Goal: Task Accomplishment & Management: Manage account settings

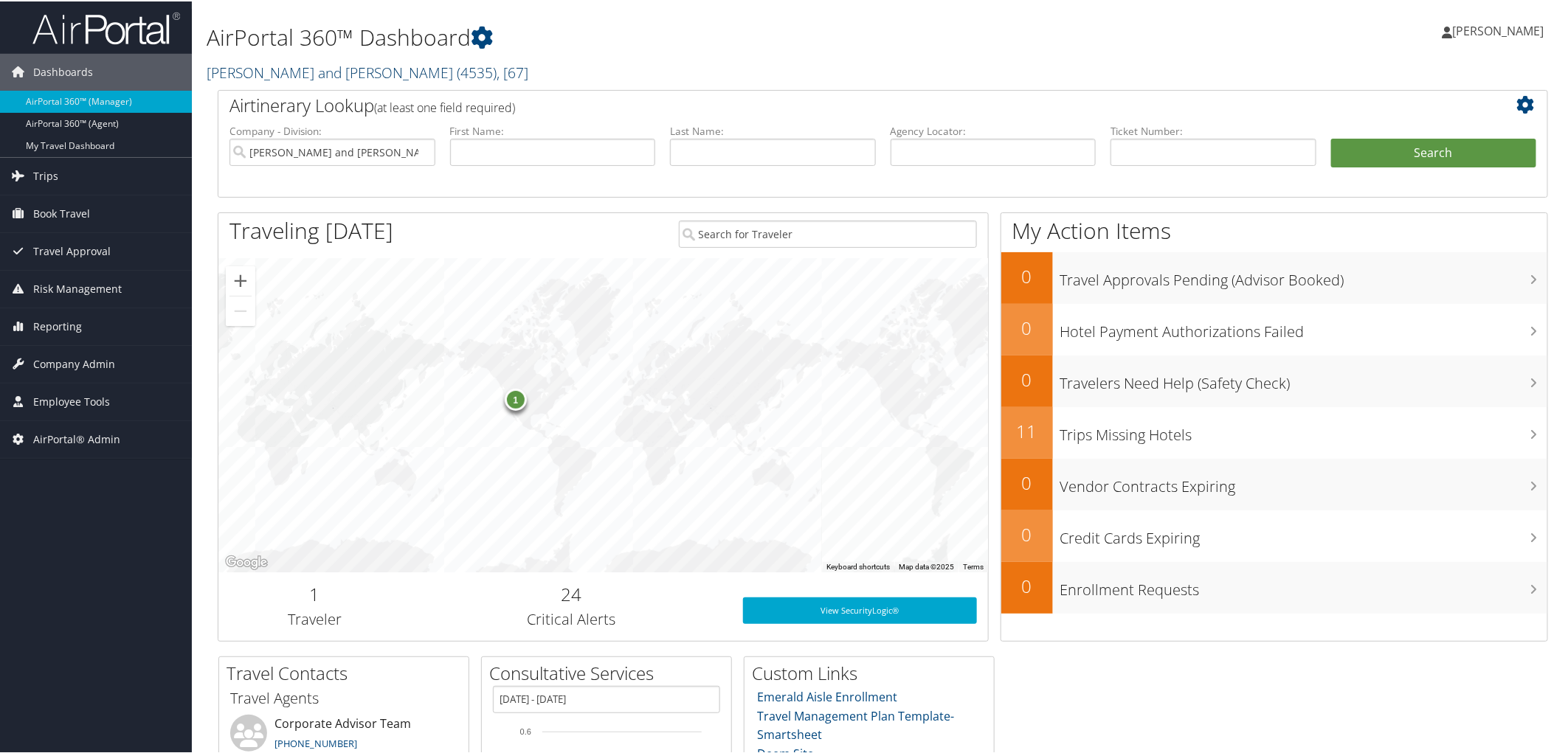
click at [257, 65] on link "Parsons Behle and Latimer ( 4535 ) , [ 67 ]" at bounding box center [367, 71] width 322 height 20
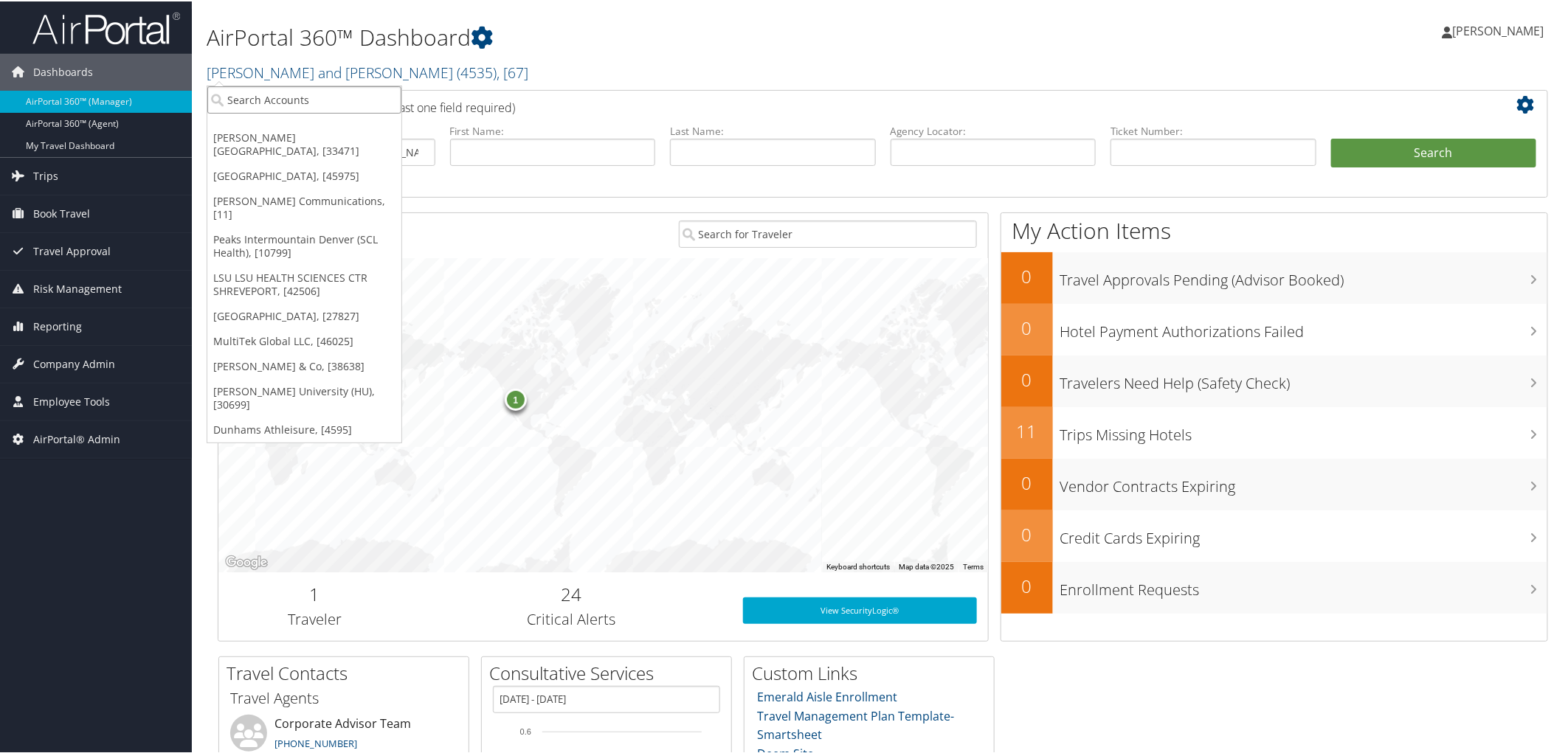
click at [259, 92] on input "search" at bounding box center [304, 99] width 194 height 28
type input "community health"
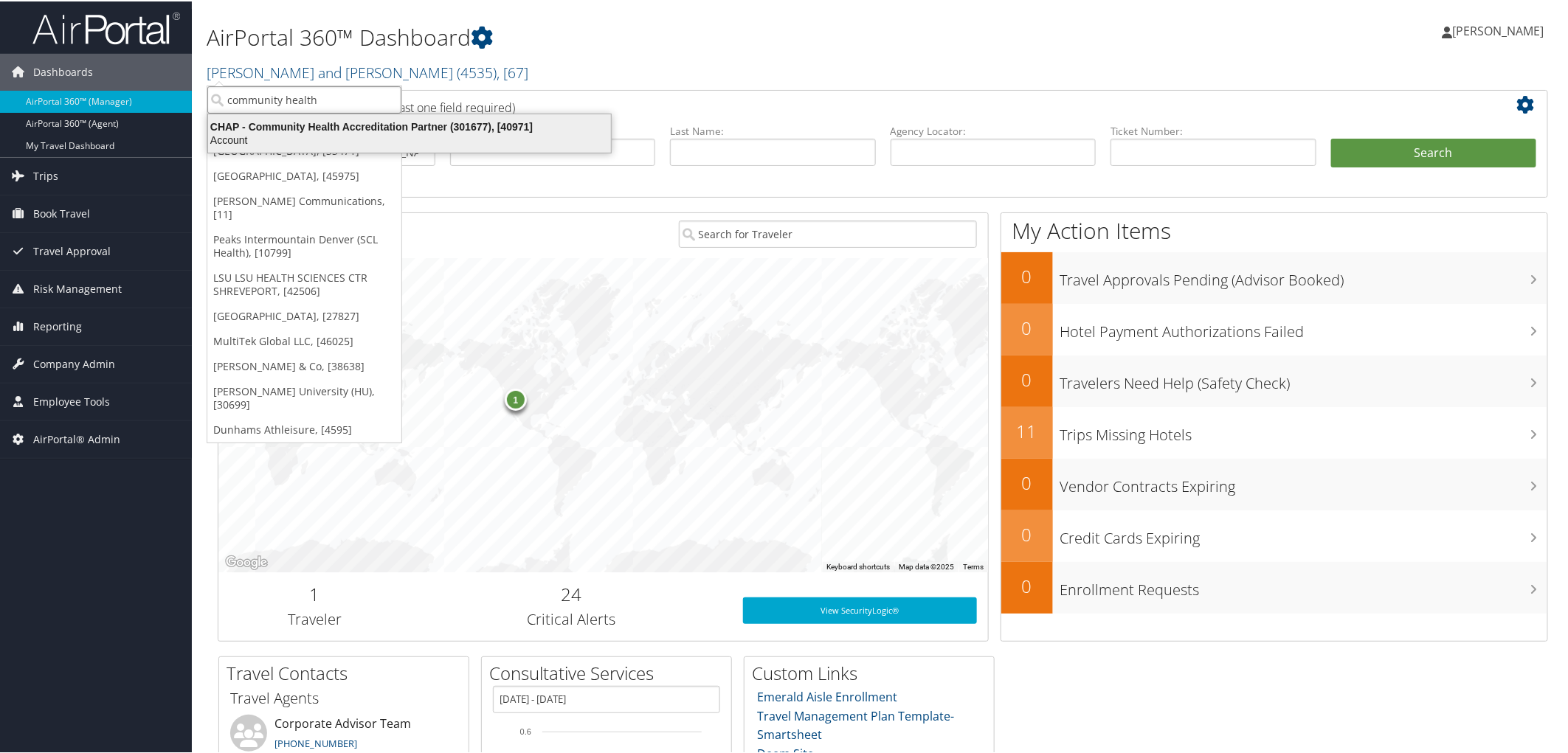
click at [299, 128] on div "CHAP - Community Health Accreditation Partner (301677), [40971]" at bounding box center [410, 124] width 421 height 13
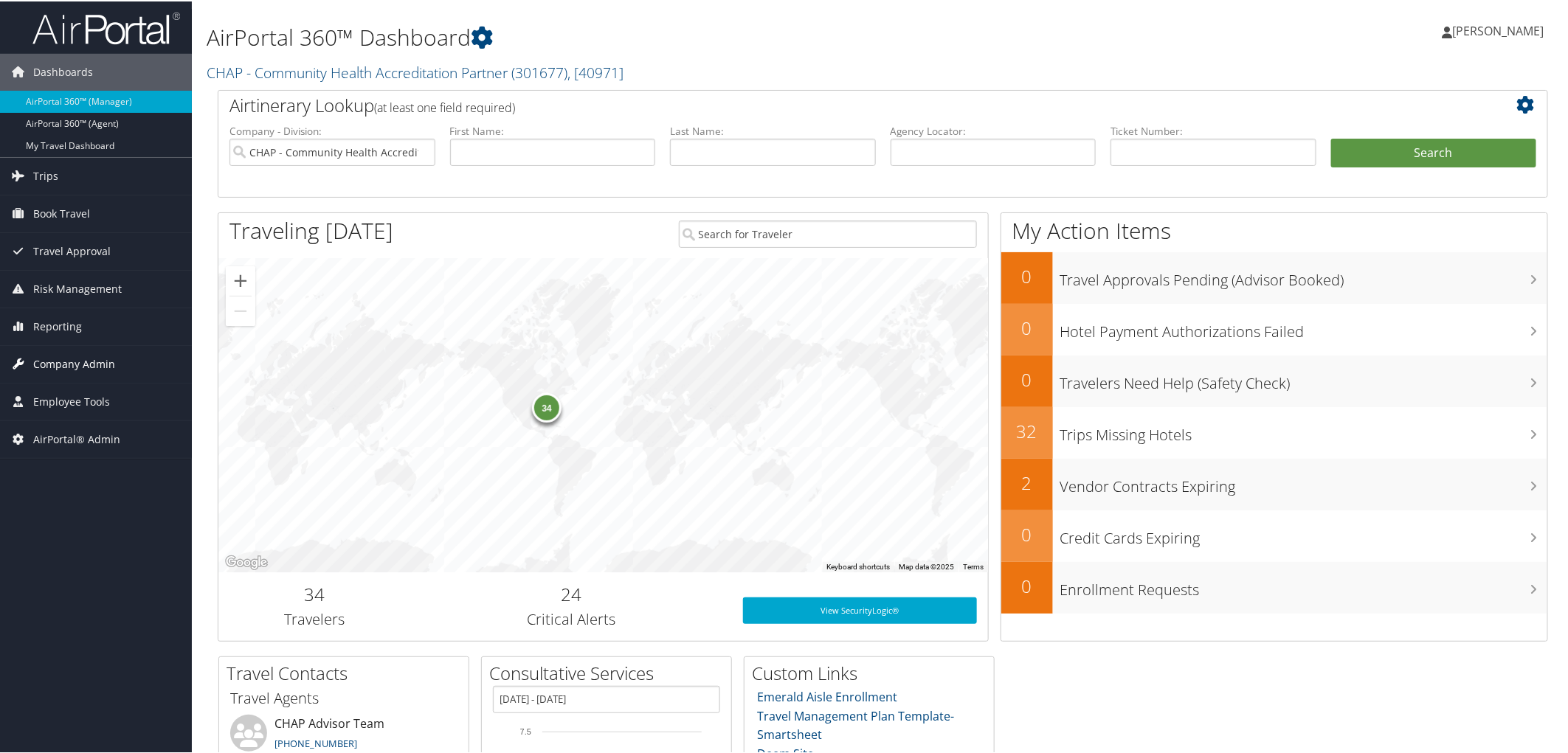
click at [63, 358] on span "Company Admin" at bounding box center [74, 362] width 82 height 37
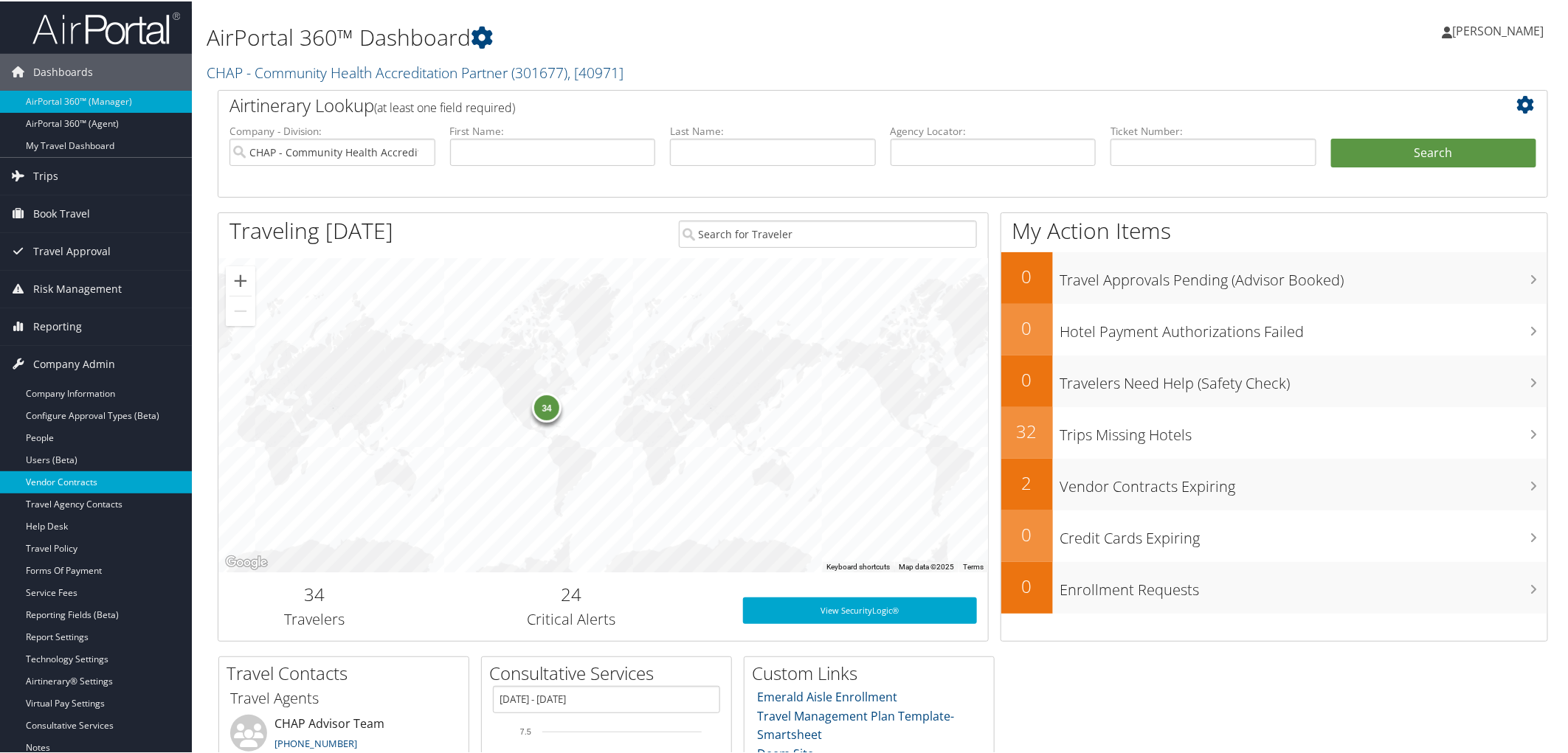
click at [63, 485] on link "Vendor Contracts" at bounding box center [96, 481] width 192 height 22
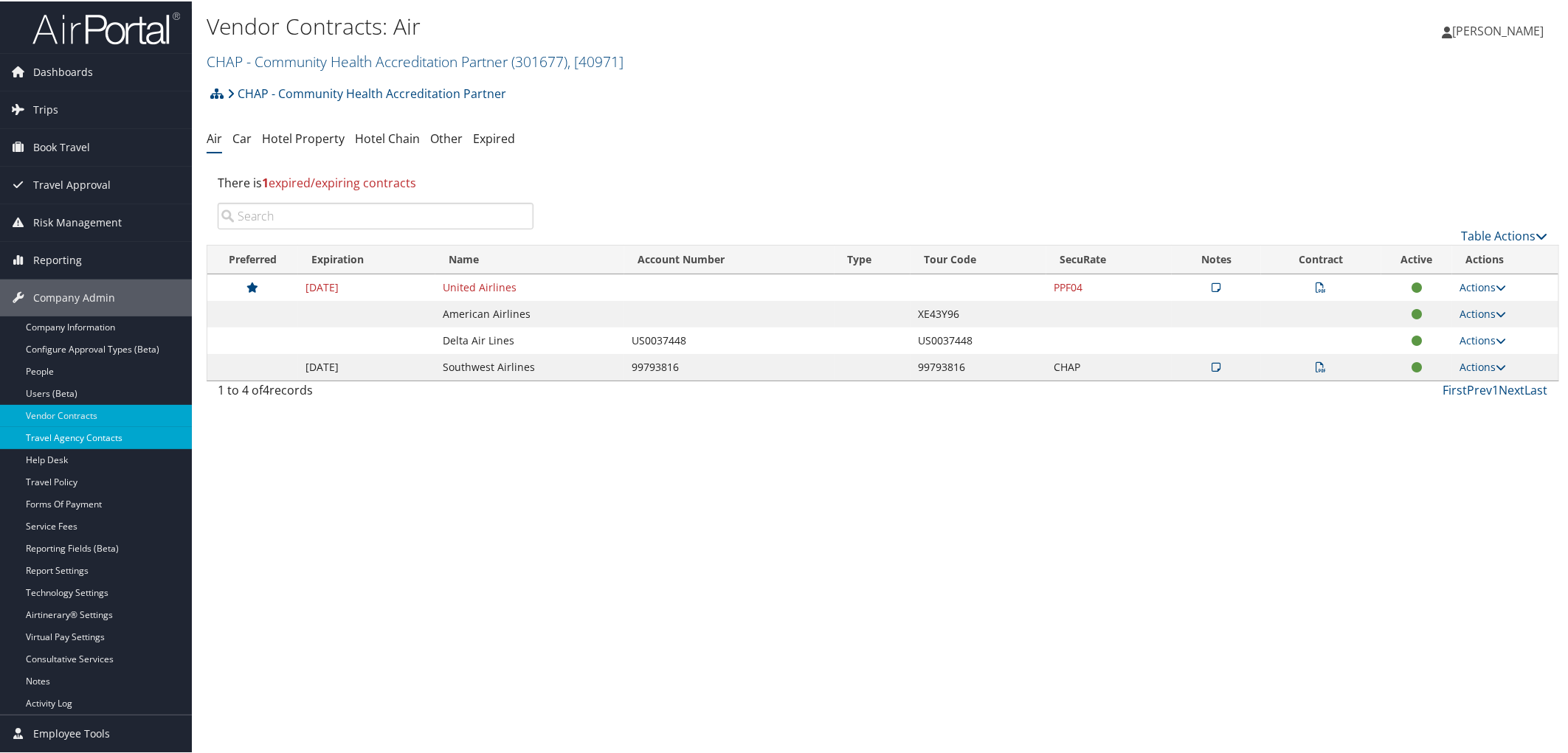
click at [76, 437] on link "Travel Agency Contacts" at bounding box center [96, 436] width 192 height 22
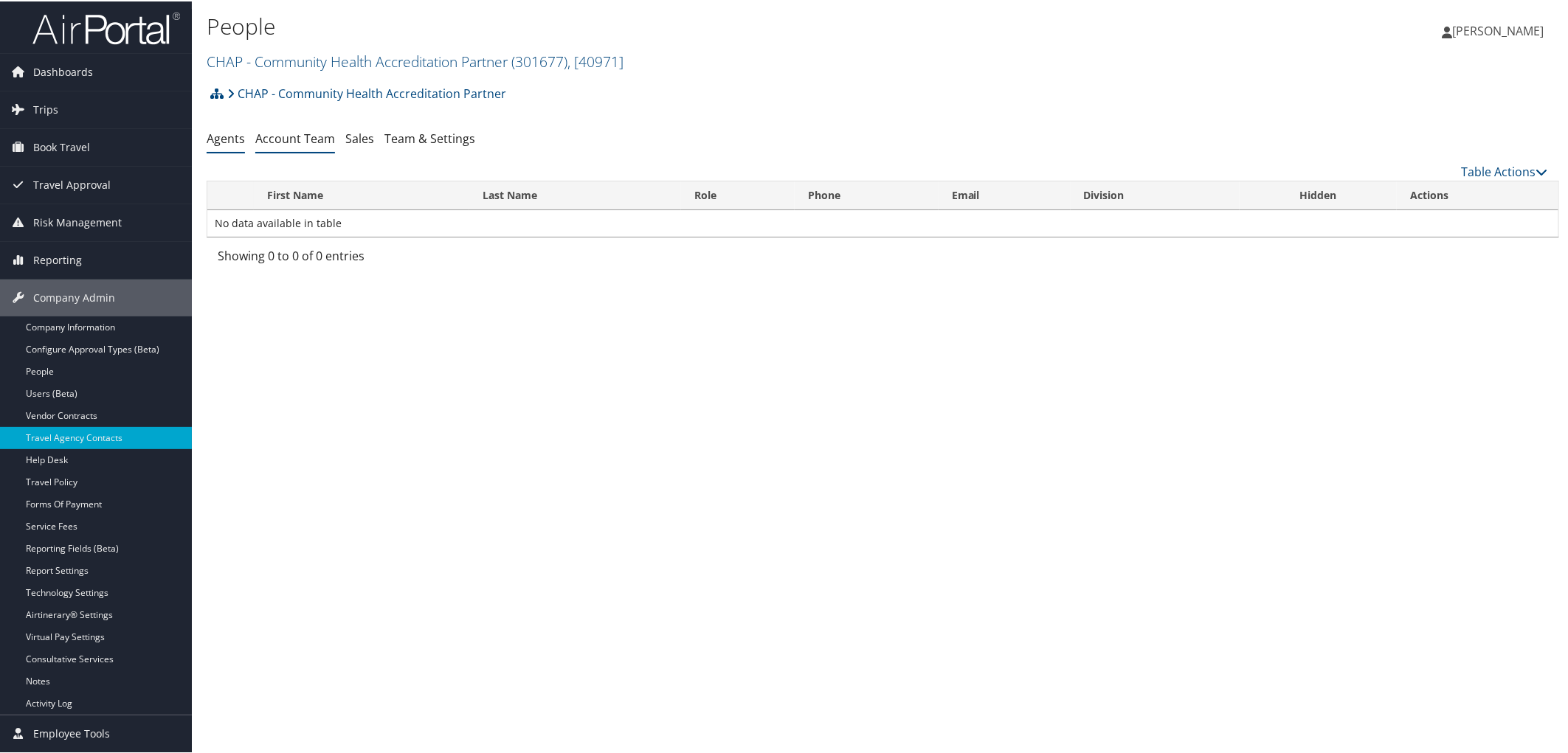
click at [320, 138] on link "Account Team" at bounding box center [295, 137] width 80 height 16
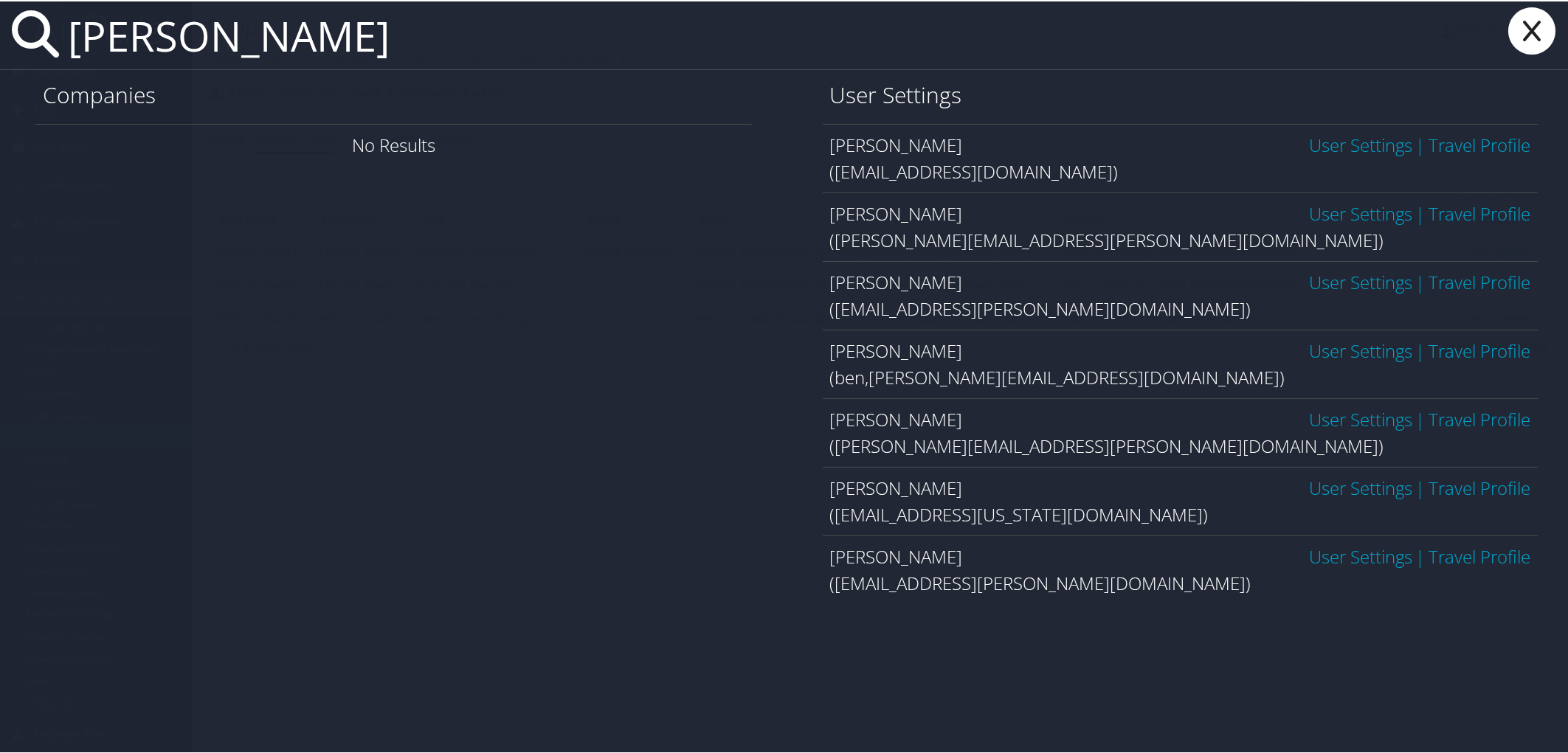
type input "[PERSON_NAME]"
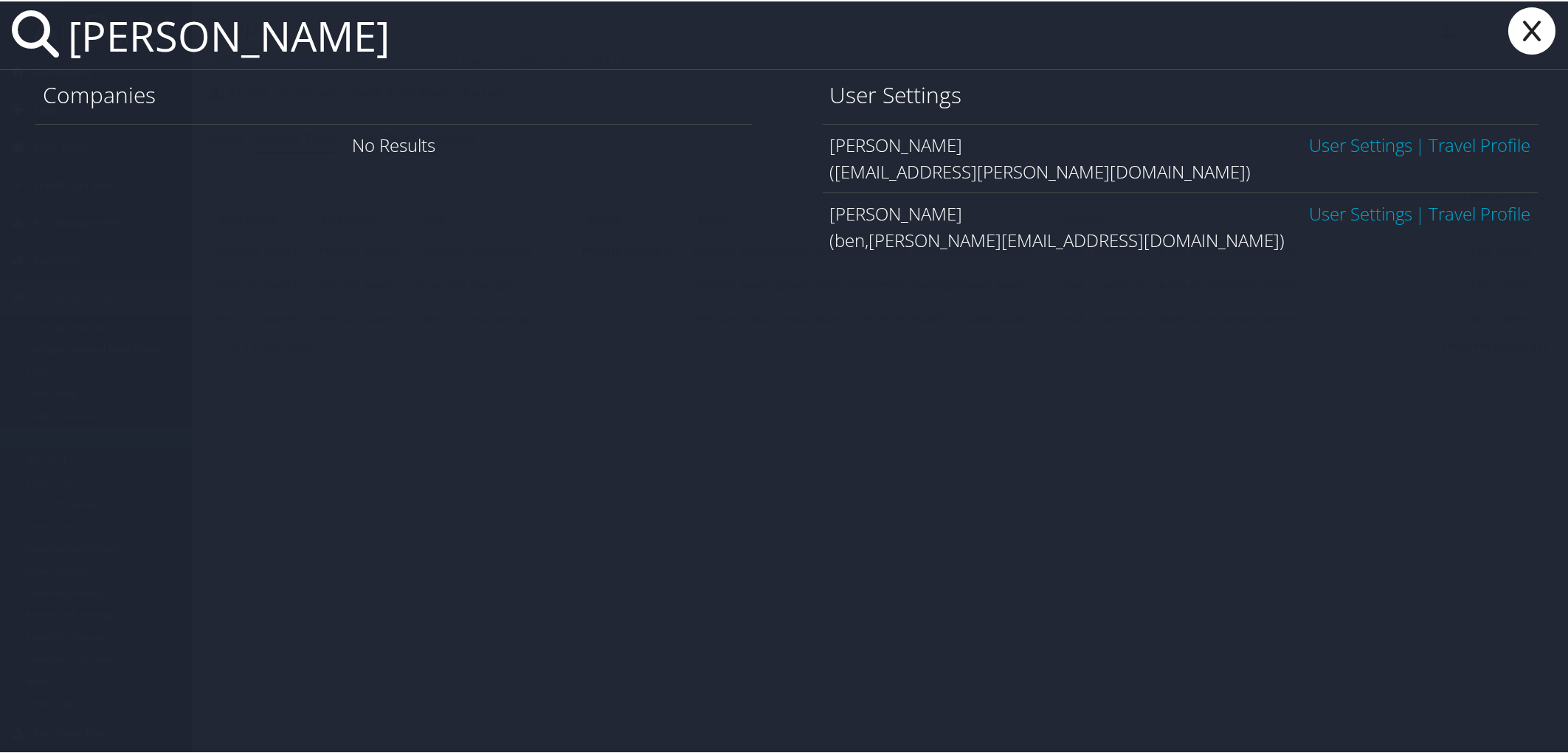
click at [1319, 211] on link "User Settings" at bounding box center [1360, 211] width 104 height 25
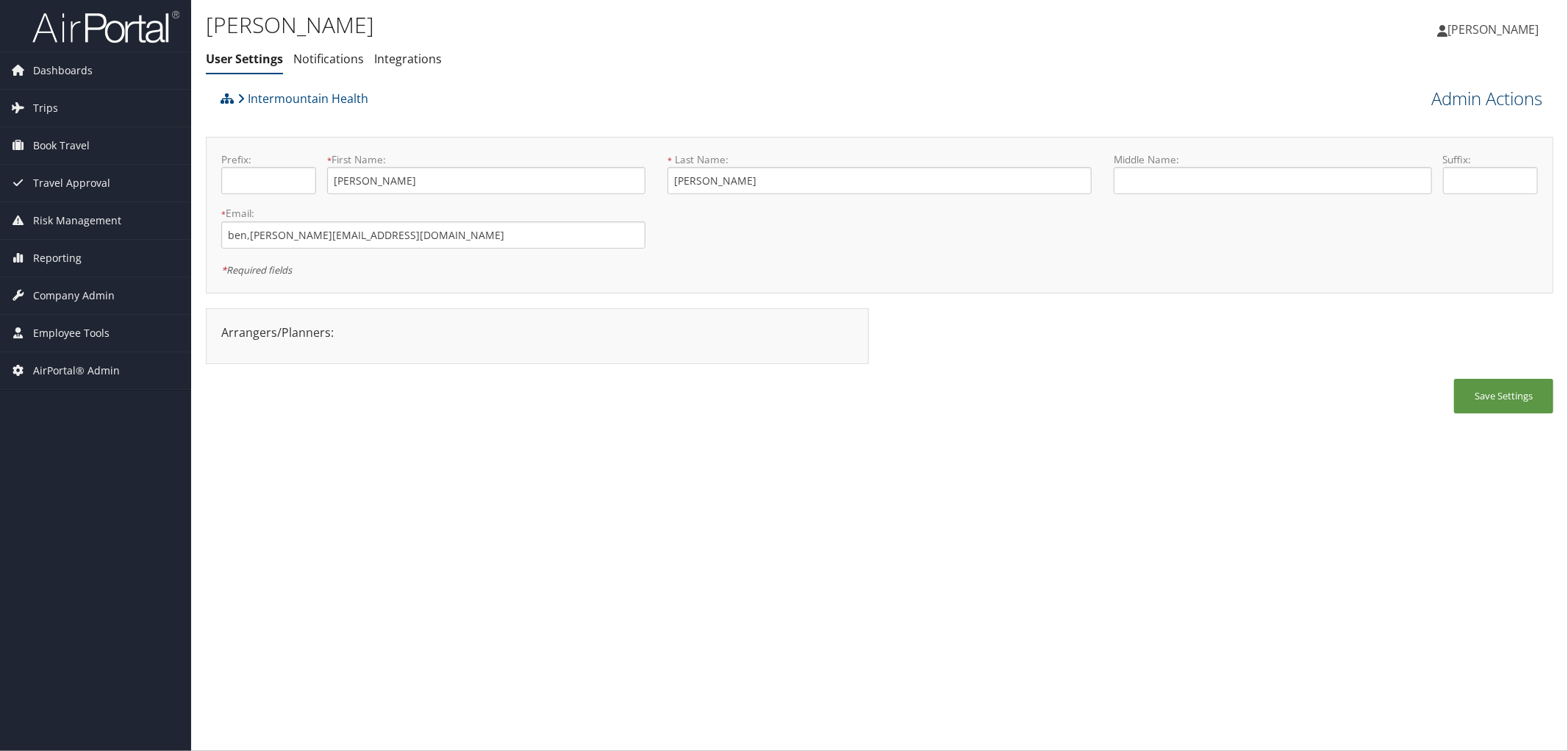
click at [1443, 106] on link "Admin Actions" at bounding box center [1486, 97] width 111 height 25
click at [63, 296] on span "Company Admin" at bounding box center [74, 295] width 82 height 36
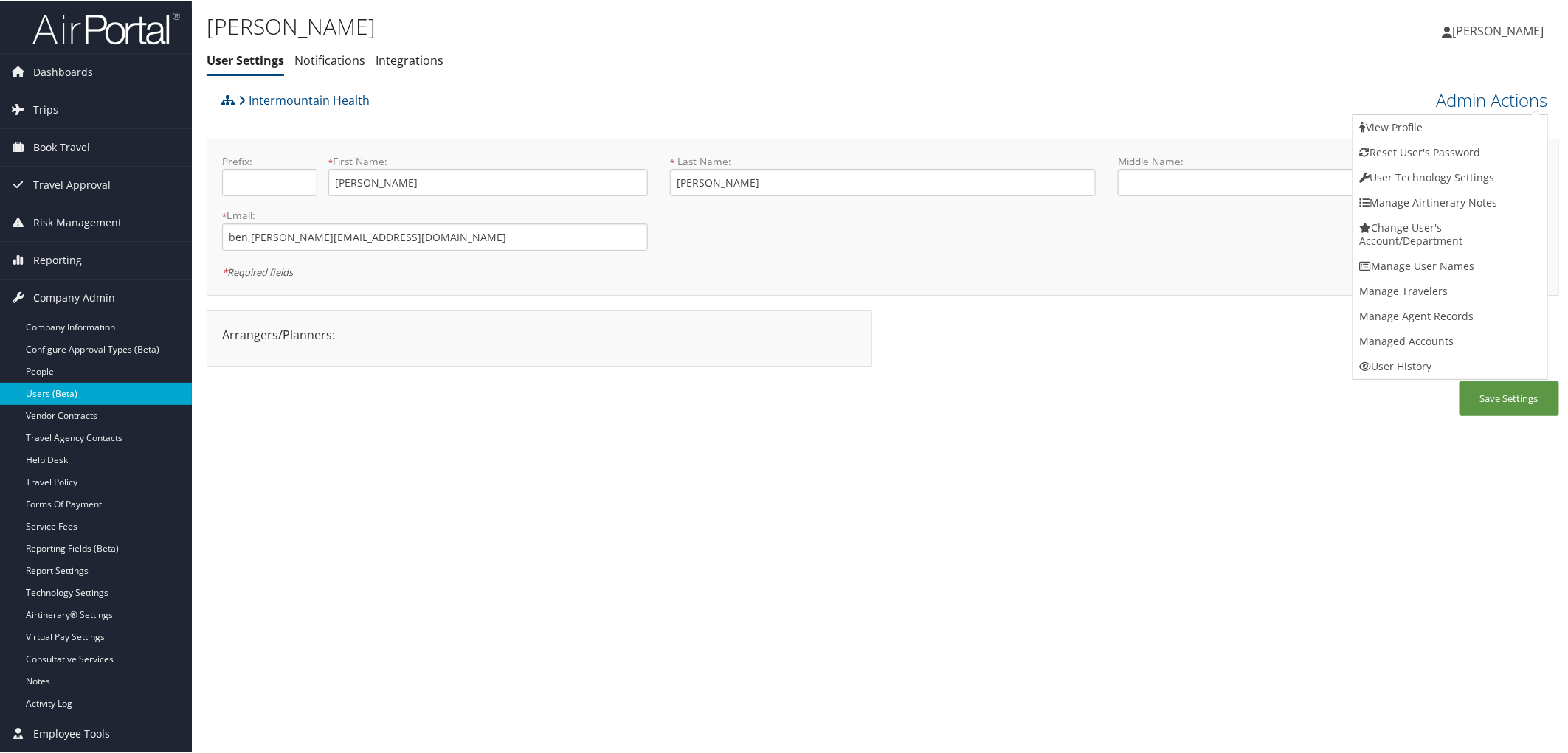
click at [67, 385] on link "Users (Beta)" at bounding box center [96, 392] width 192 height 22
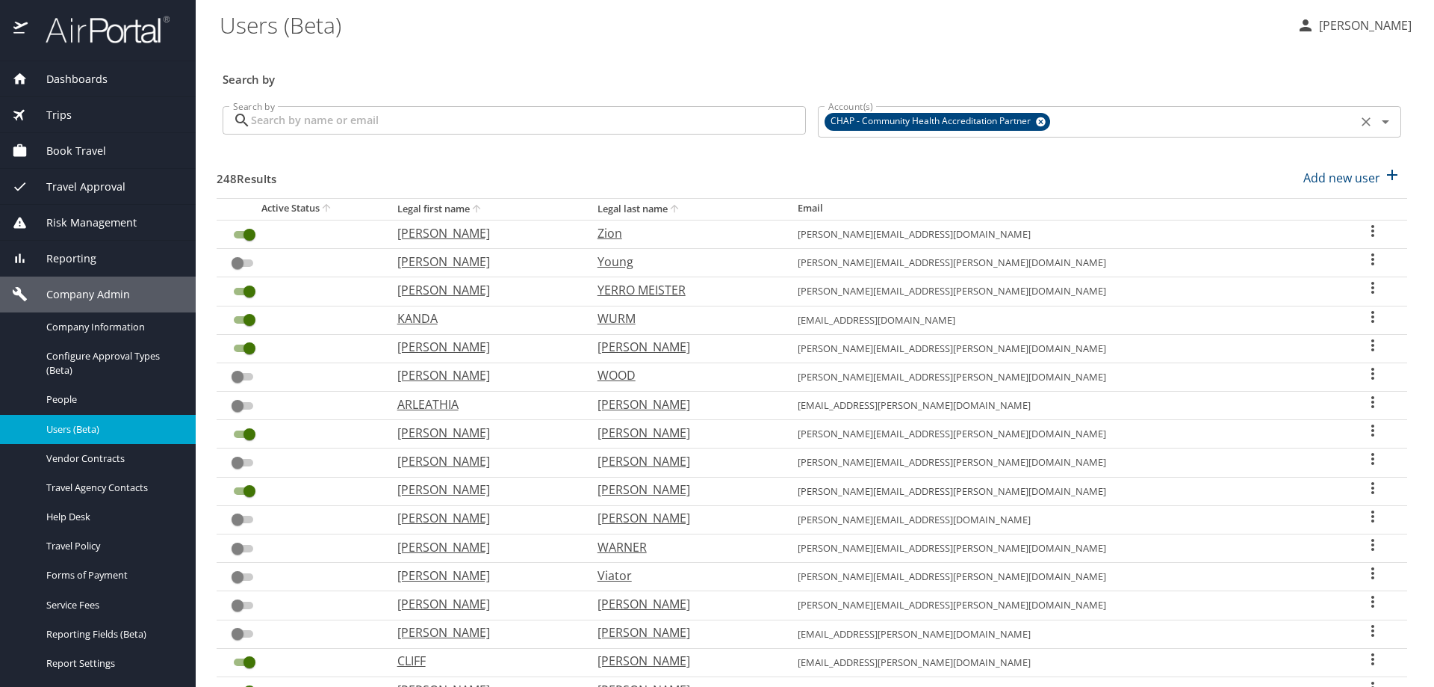
click at [1036, 123] on icon at bounding box center [1041, 122] width 10 height 10
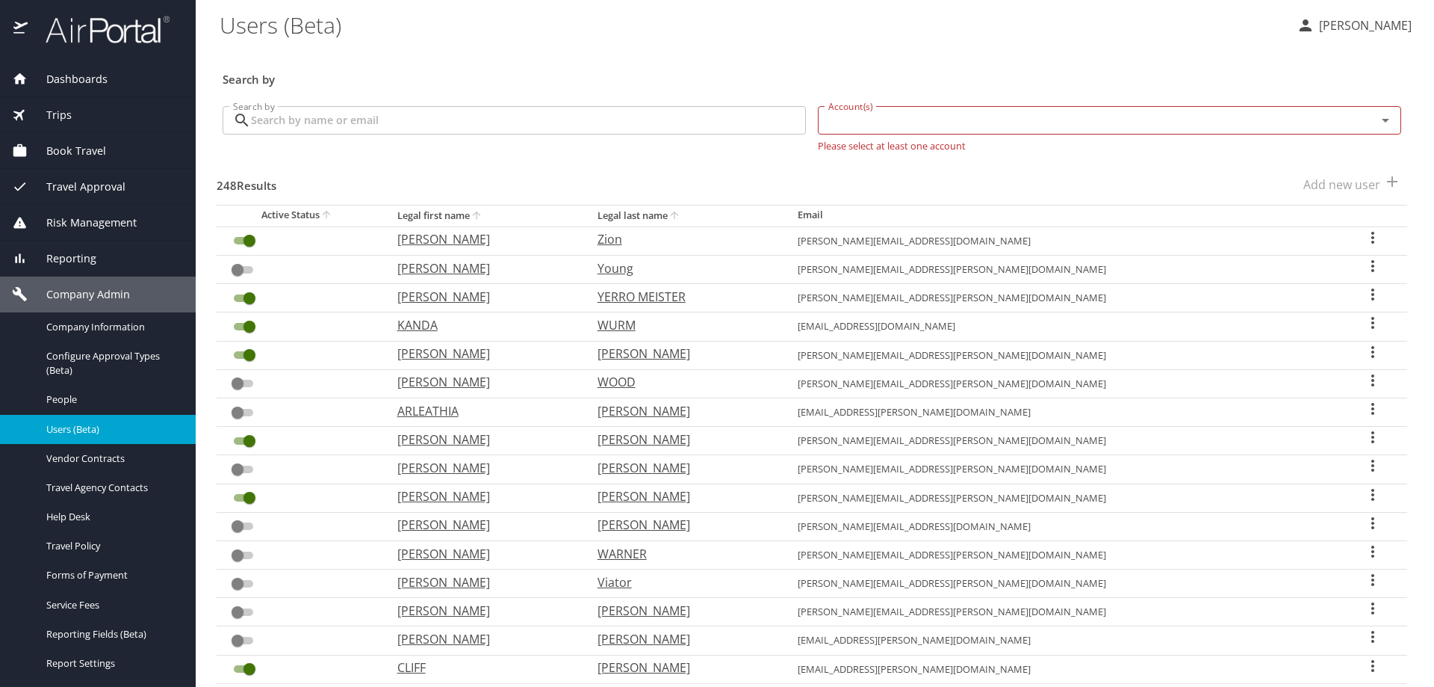
click at [837, 129] on input "Account(s)" at bounding box center [1088, 120] width 530 height 19
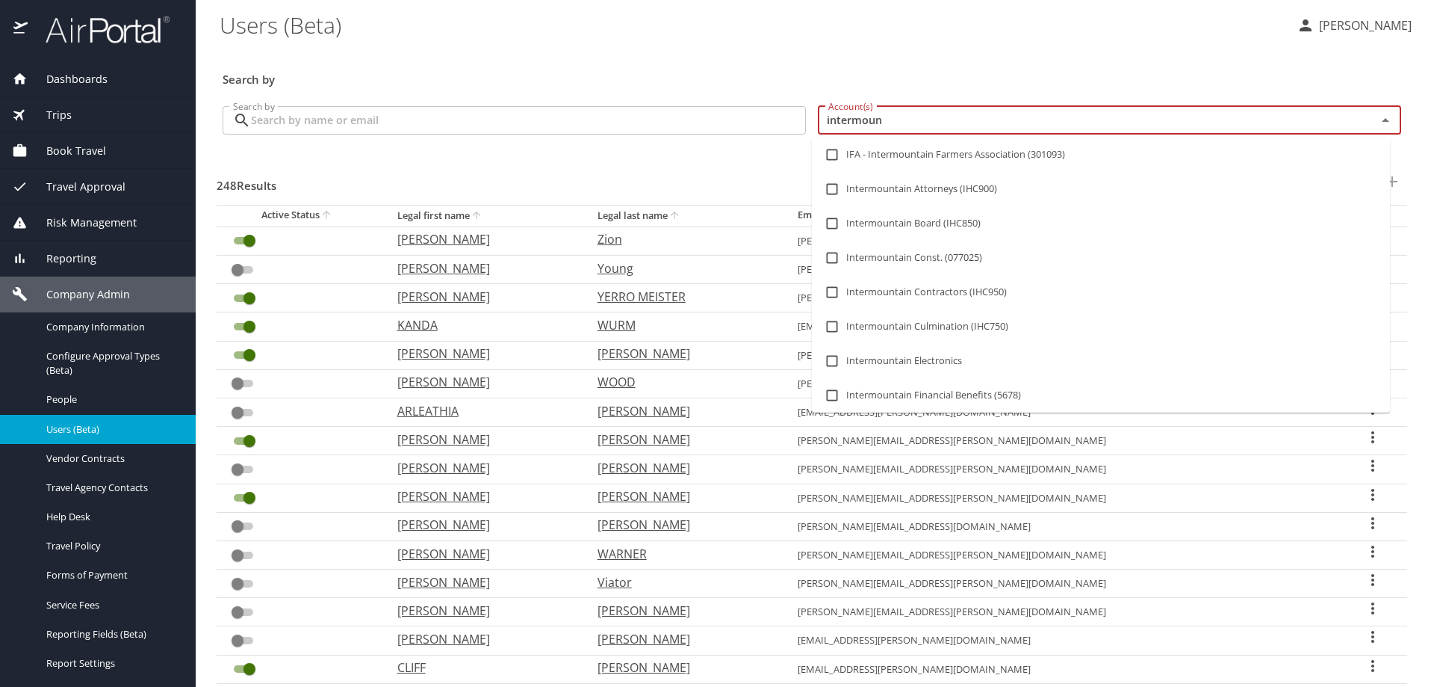
type input "intermount"
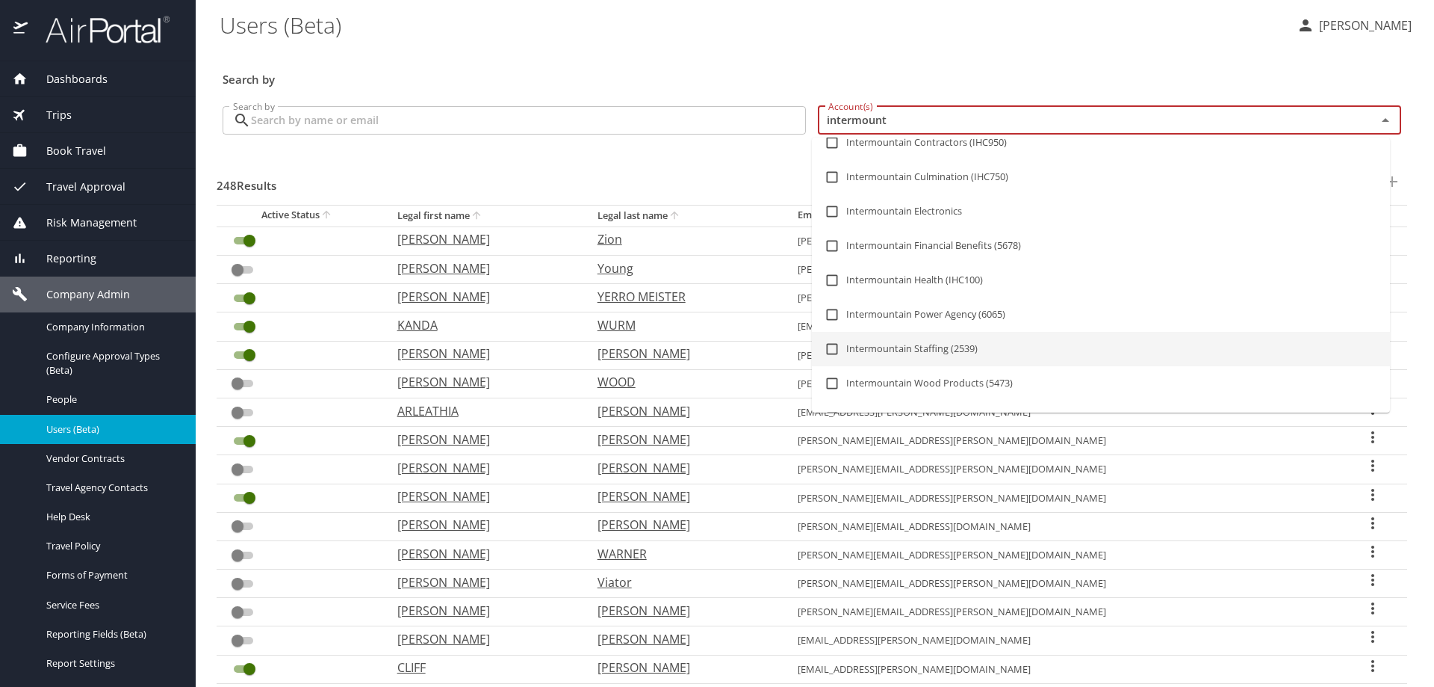
scroll to position [224, 0]
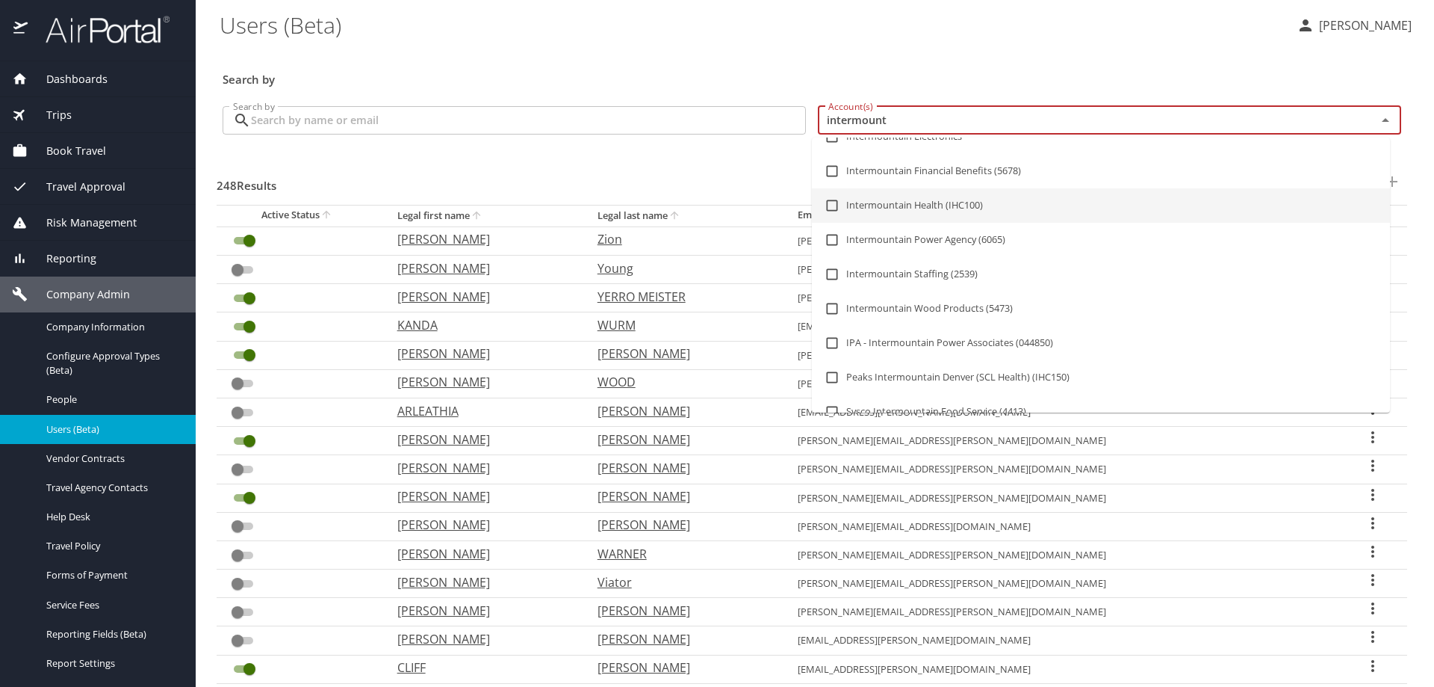
click at [832, 202] on input "checkbox" at bounding box center [832, 205] width 28 height 28
checkbox input "true"
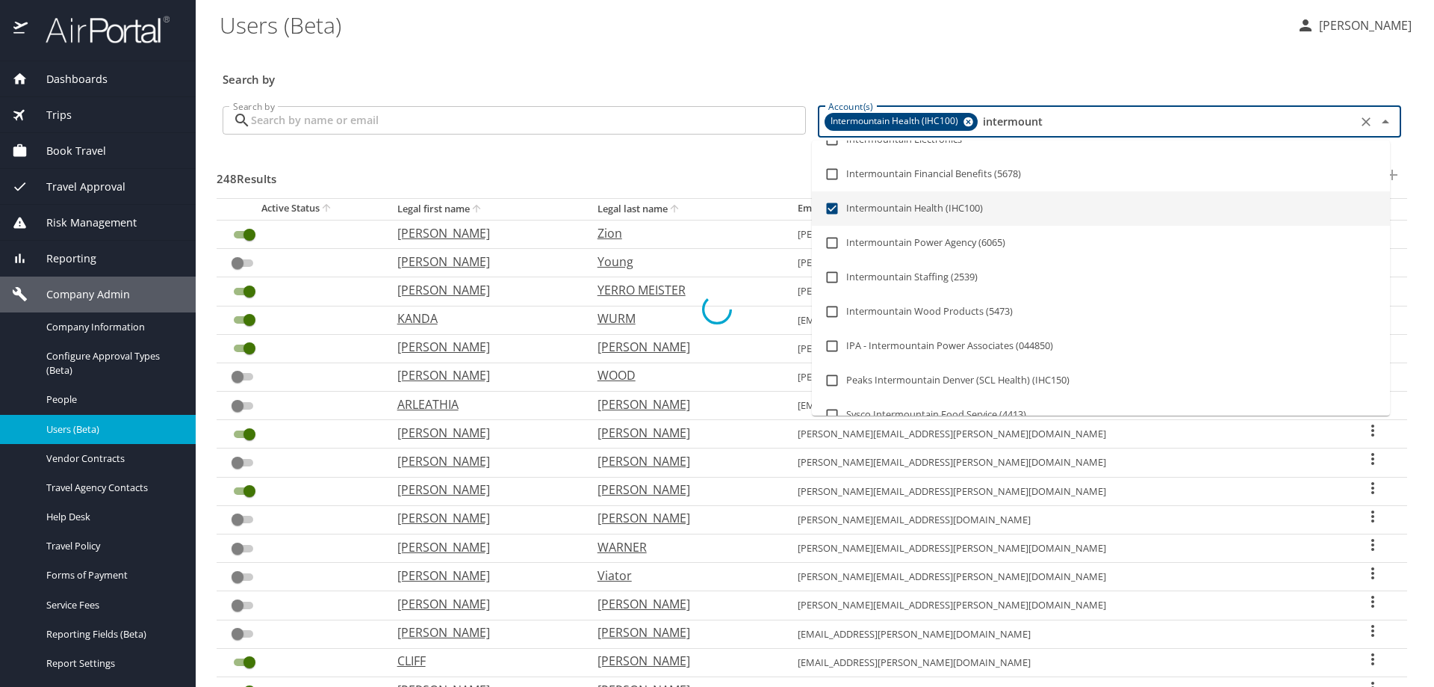
checkbox input "true"
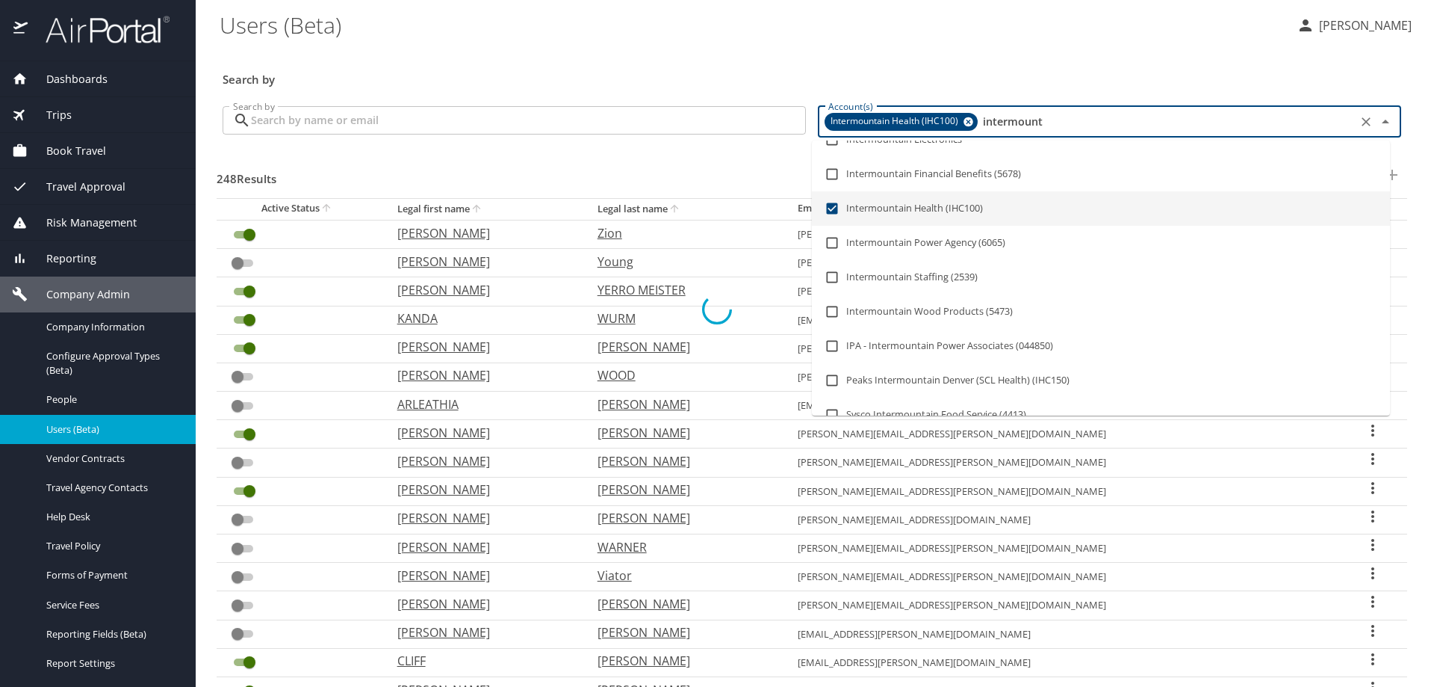
checkbox input "true"
checkbox input "false"
checkbox input "true"
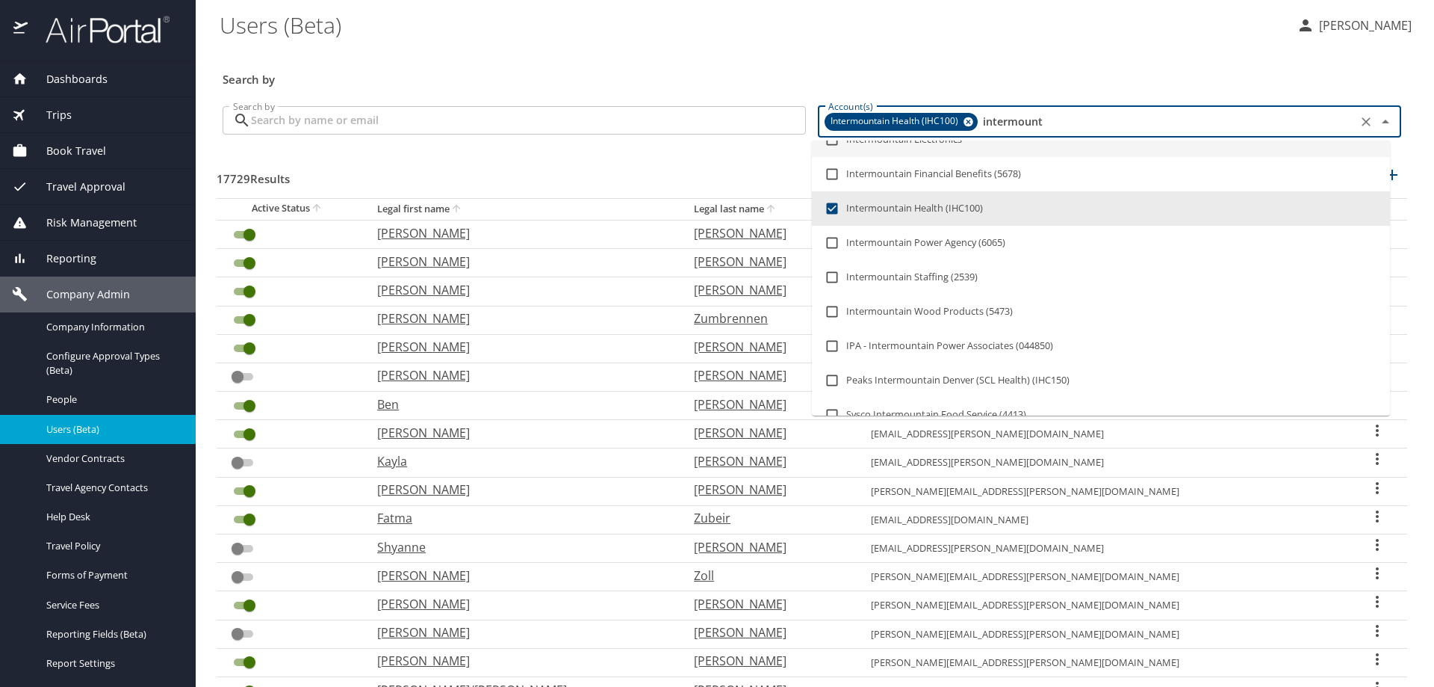
type input "intermount"
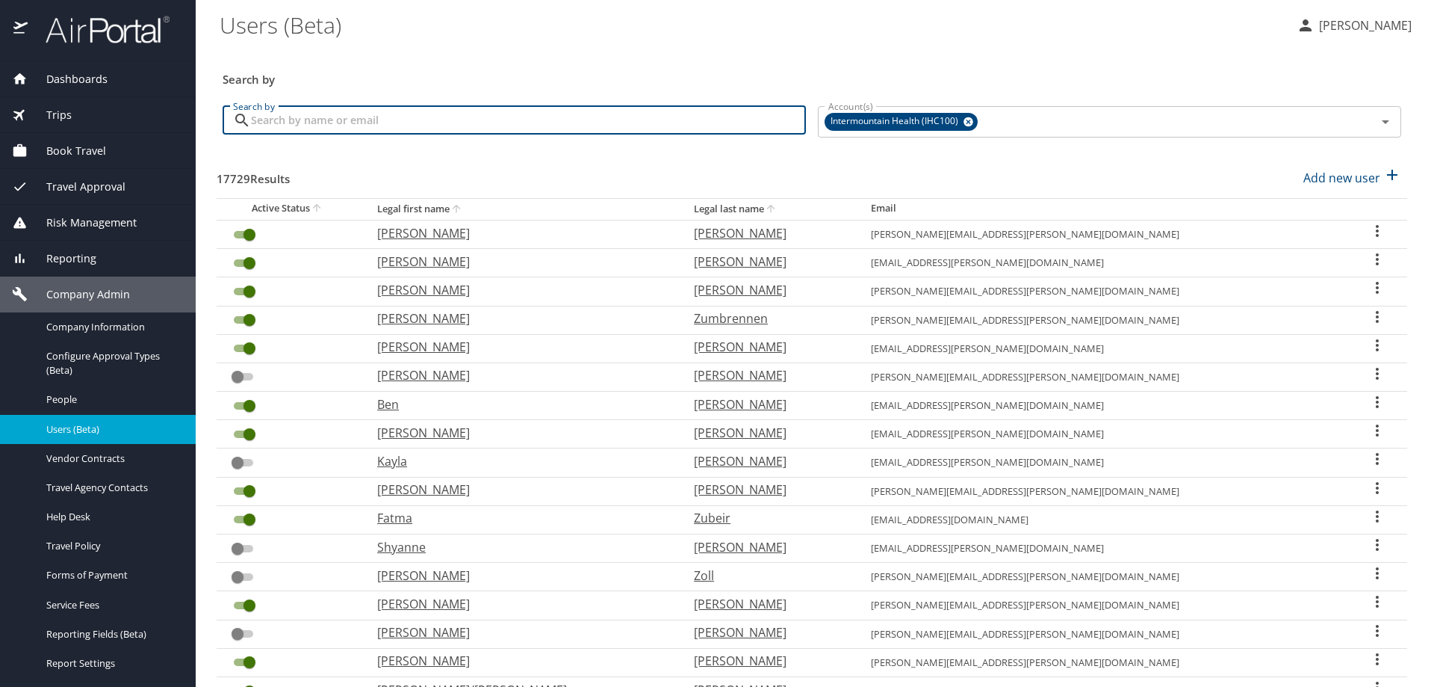
click at [489, 130] on input "Search by" at bounding box center [528, 120] width 555 height 28
type input "keidan"
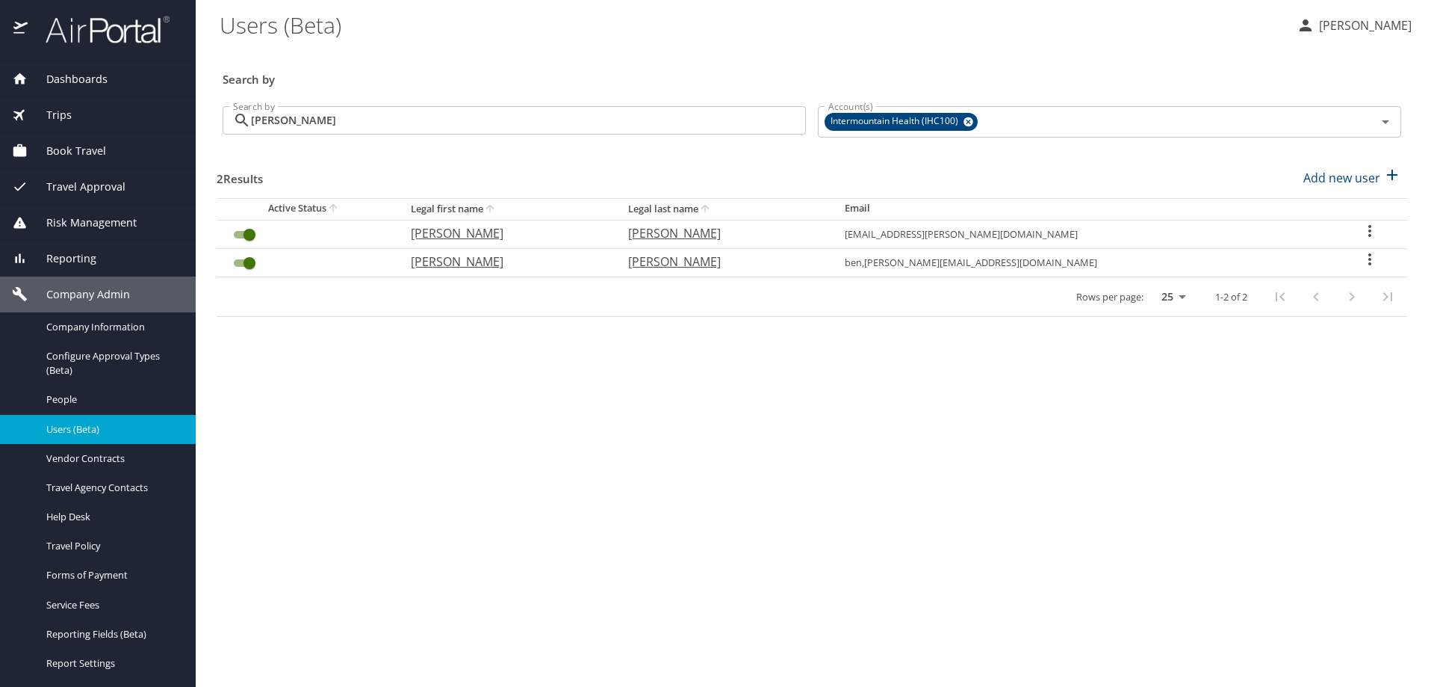
click at [1361, 253] on icon "User Search Table" at bounding box center [1370, 259] width 18 height 18
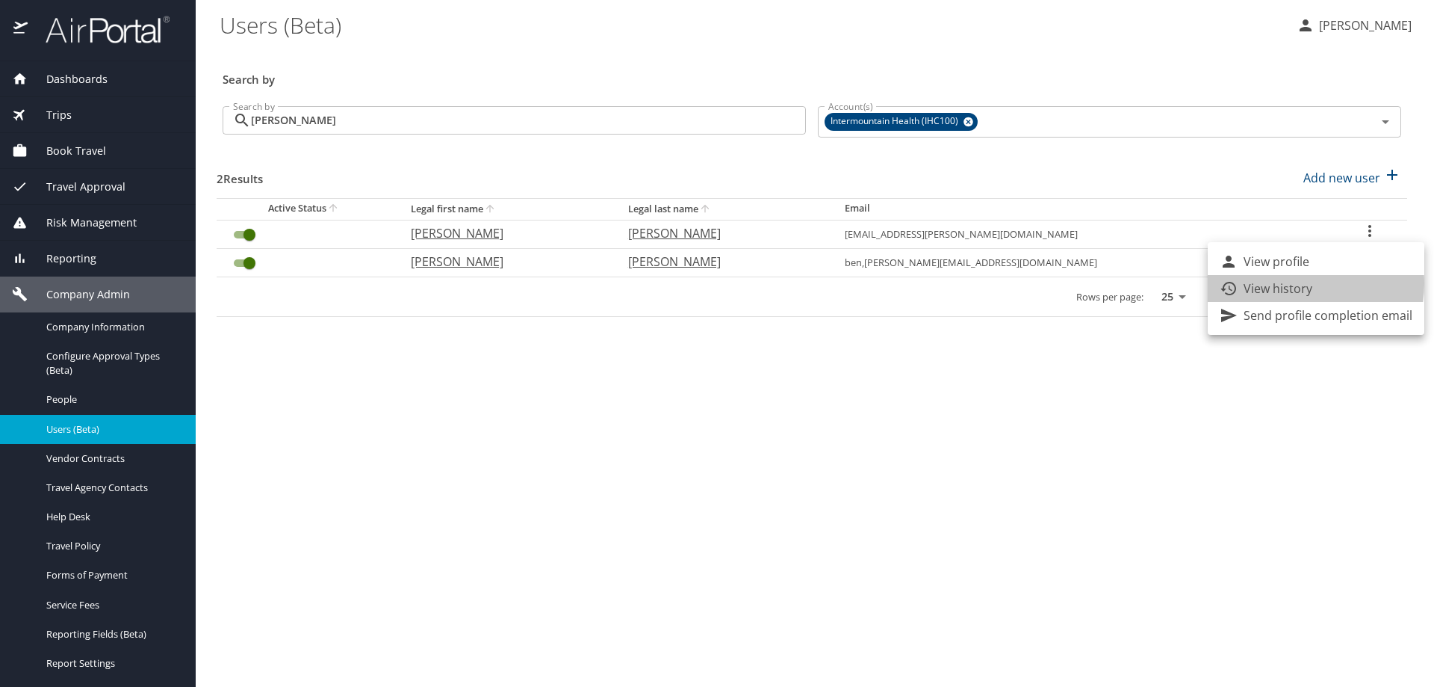
click at [1287, 283] on p "View history" at bounding box center [1278, 288] width 69 height 18
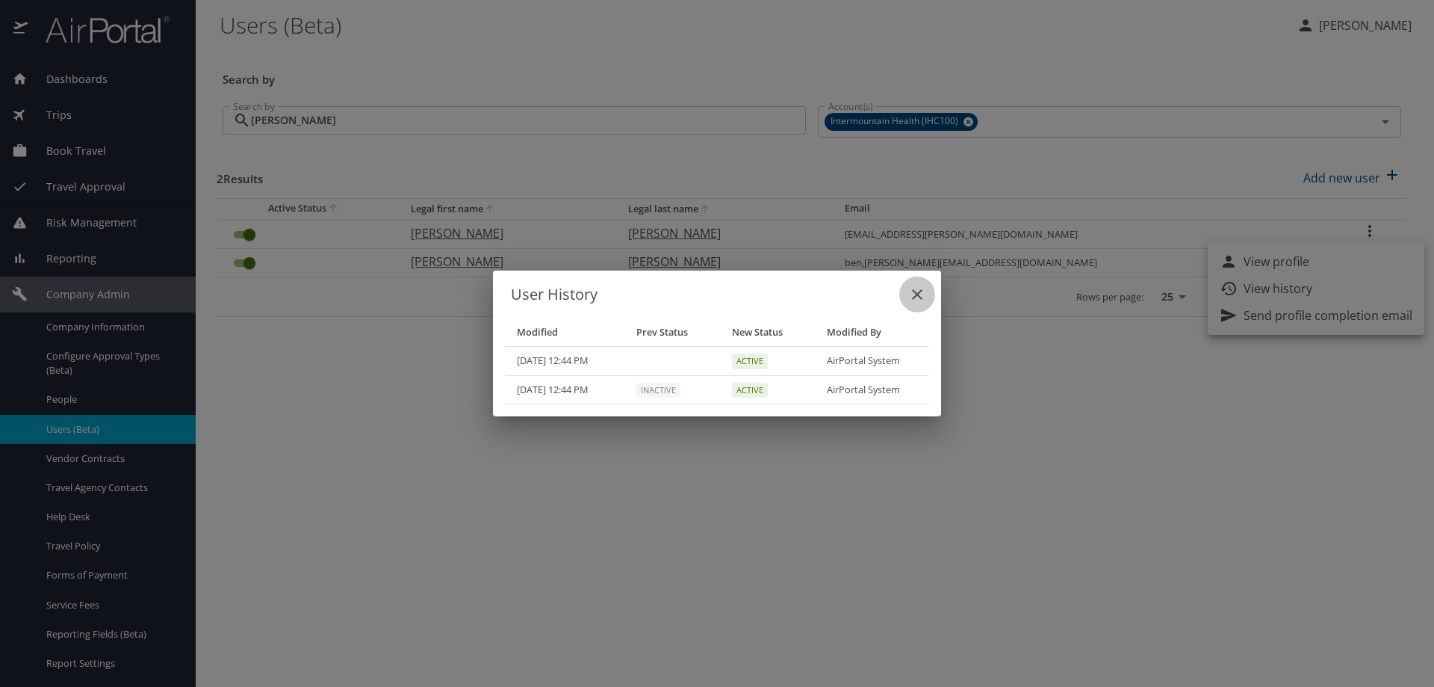
click at [923, 292] on icon "close" at bounding box center [917, 294] width 18 height 18
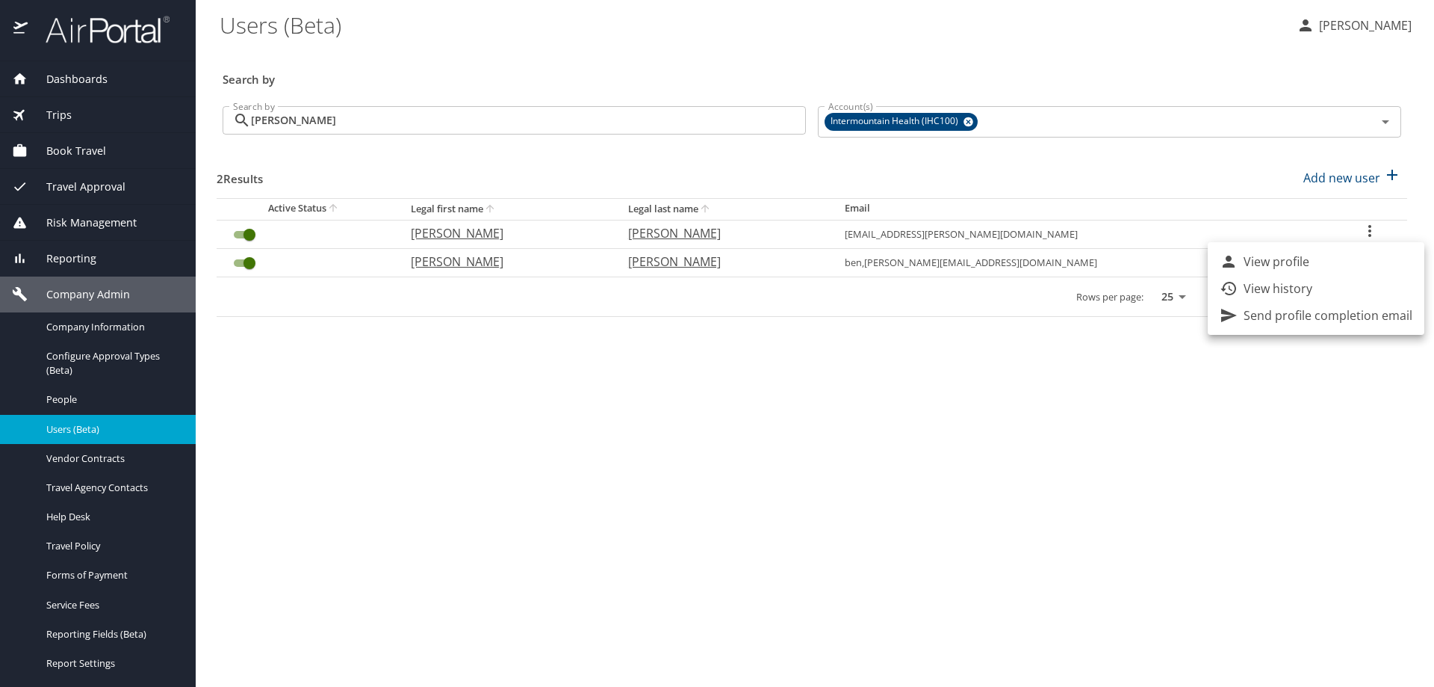
click at [1357, 226] on div at bounding box center [717, 343] width 1434 height 687
click at [1361, 226] on icon "User Search Table" at bounding box center [1370, 231] width 18 height 18
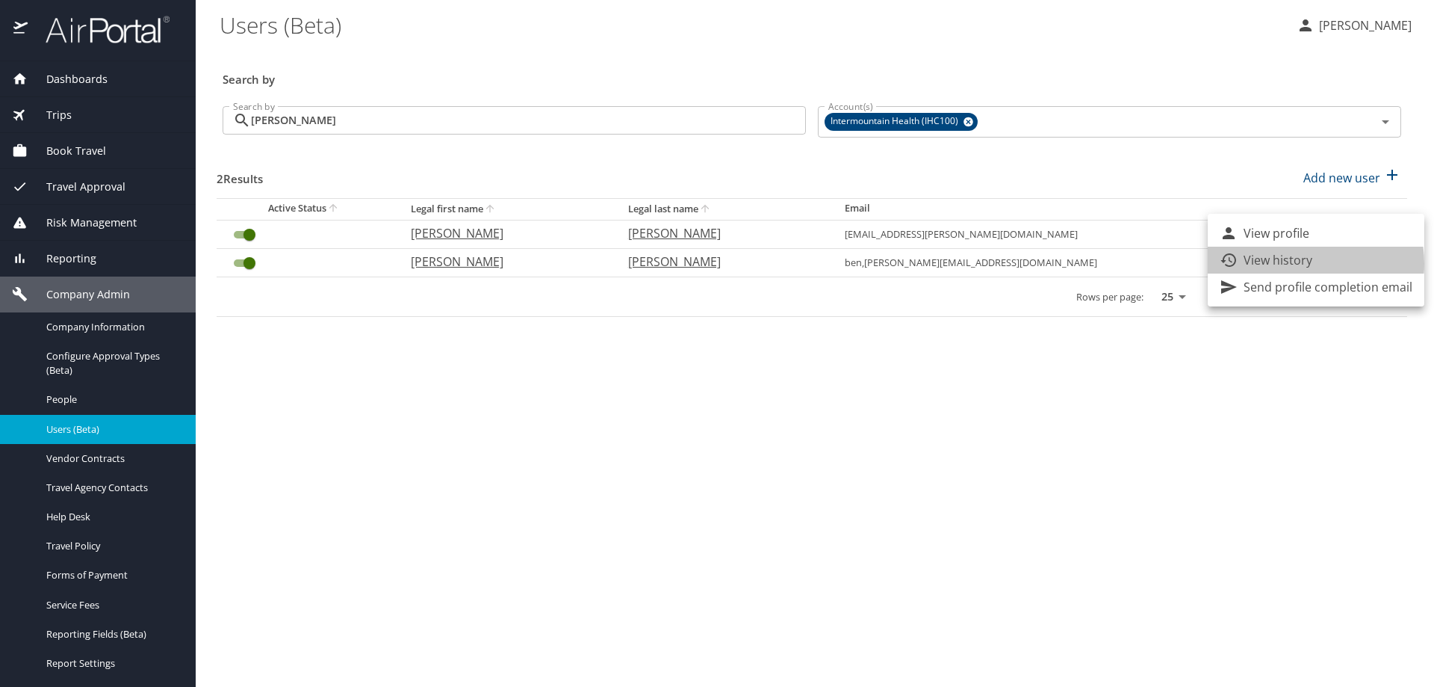
click at [1294, 264] on p "View history" at bounding box center [1278, 260] width 69 height 18
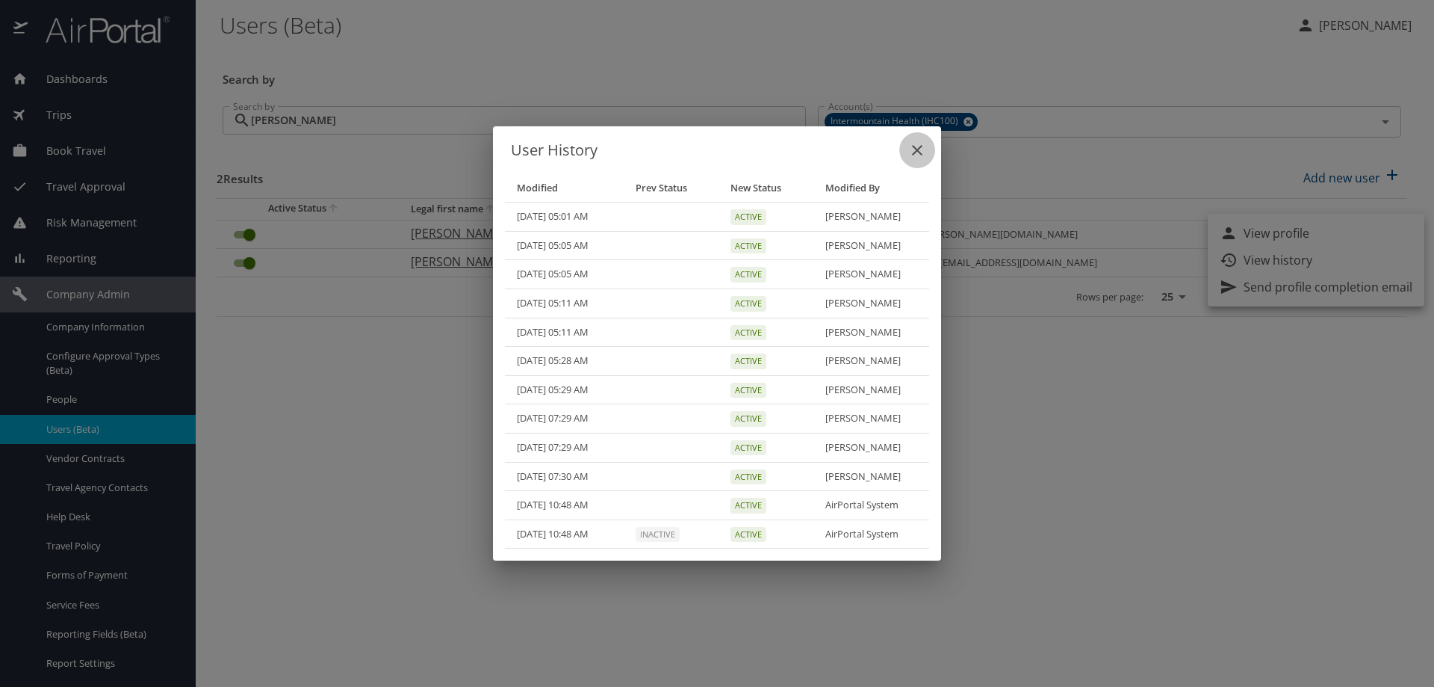
click at [913, 154] on icon "close" at bounding box center [917, 150] width 10 height 10
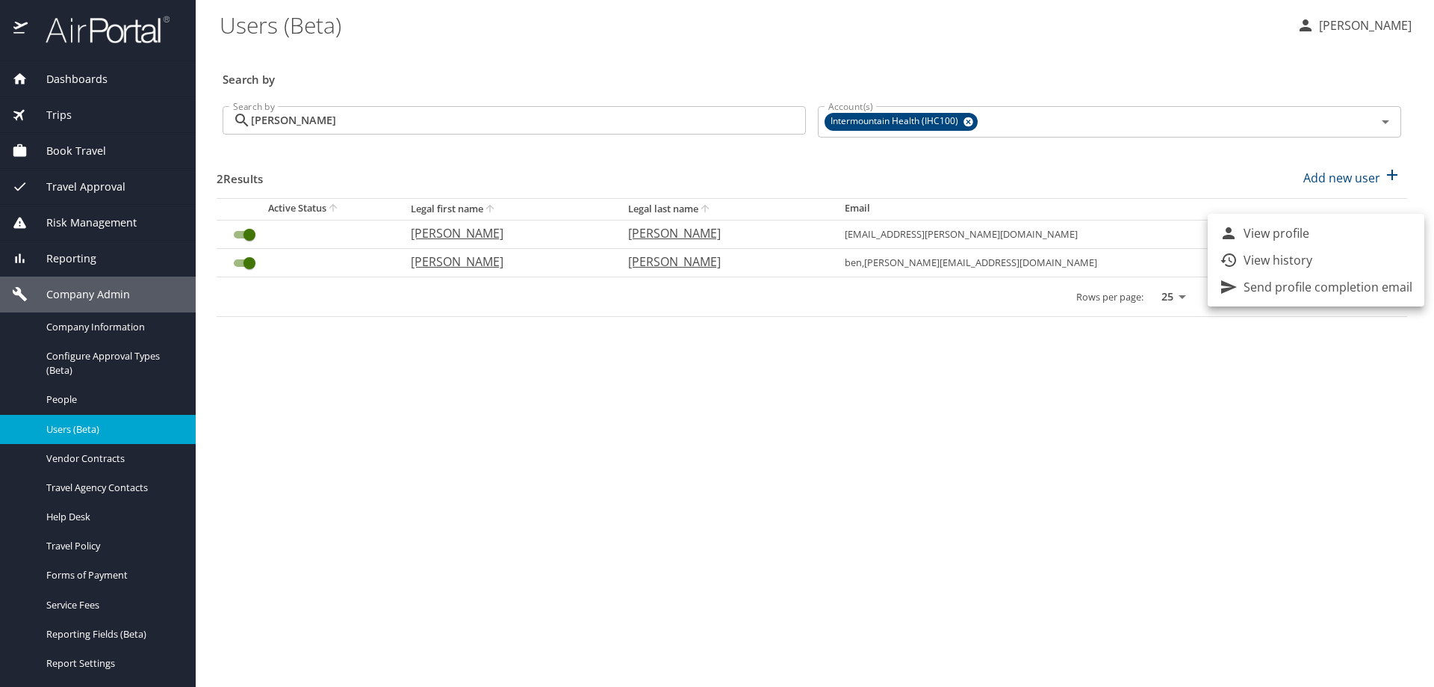
click at [1234, 166] on div at bounding box center [717, 343] width 1434 height 687
click at [1369, 259] on icon "User Search Table" at bounding box center [1370, 259] width 3 height 12
click at [936, 310] on div at bounding box center [717, 343] width 1434 height 687
click at [239, 260] on input "User Search Table" at bounding box center [250, 263] width 54 height 18
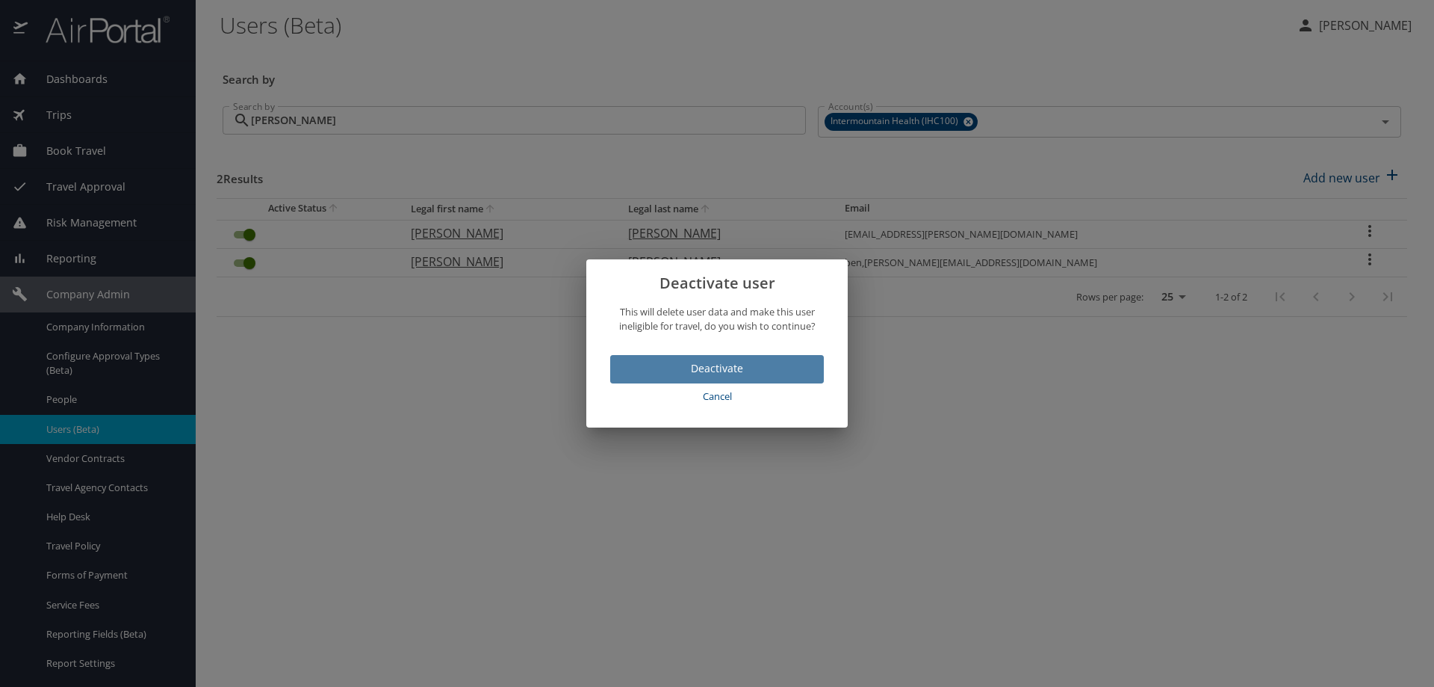
click at [727, 369] on span "Deactivate" at bounding box center [717, 368] width 190 height 19
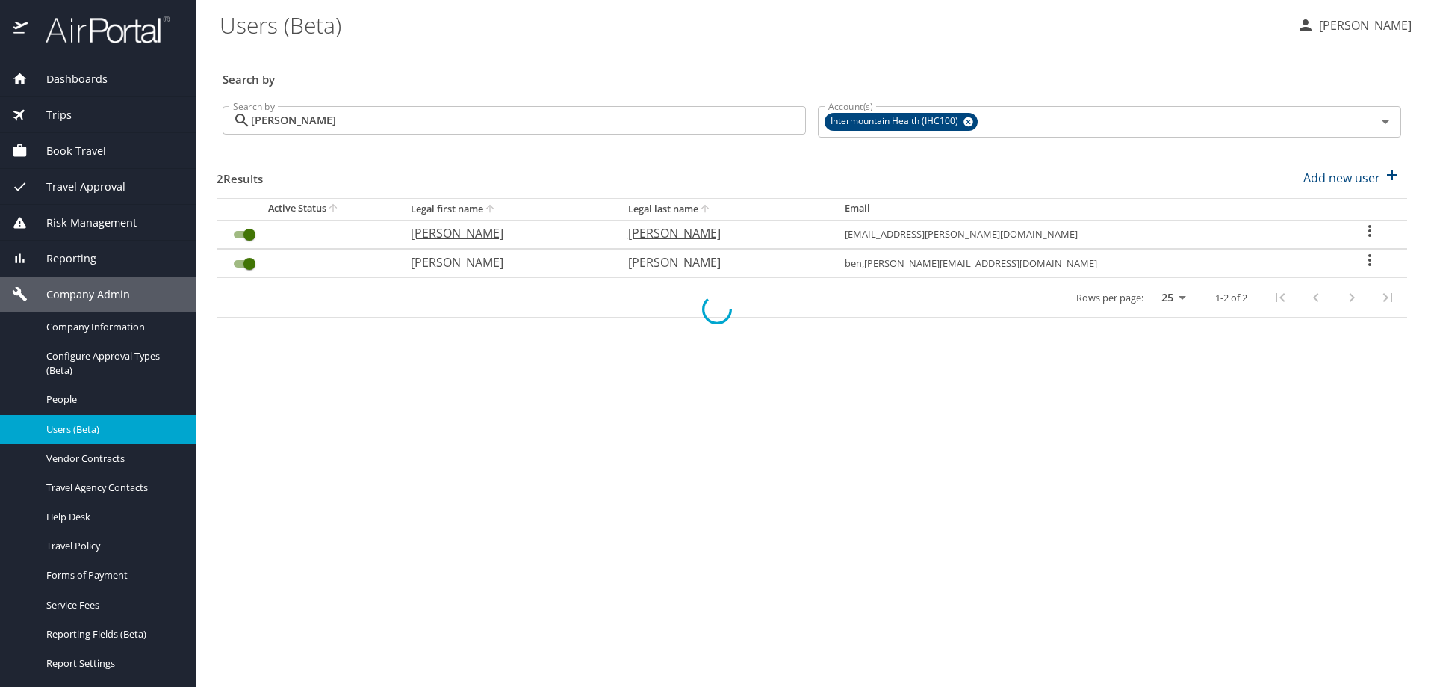
checkbox input "false"
click at [119, 326] on span "Company Information" at bounding box center [111, 327] width 131 height 14
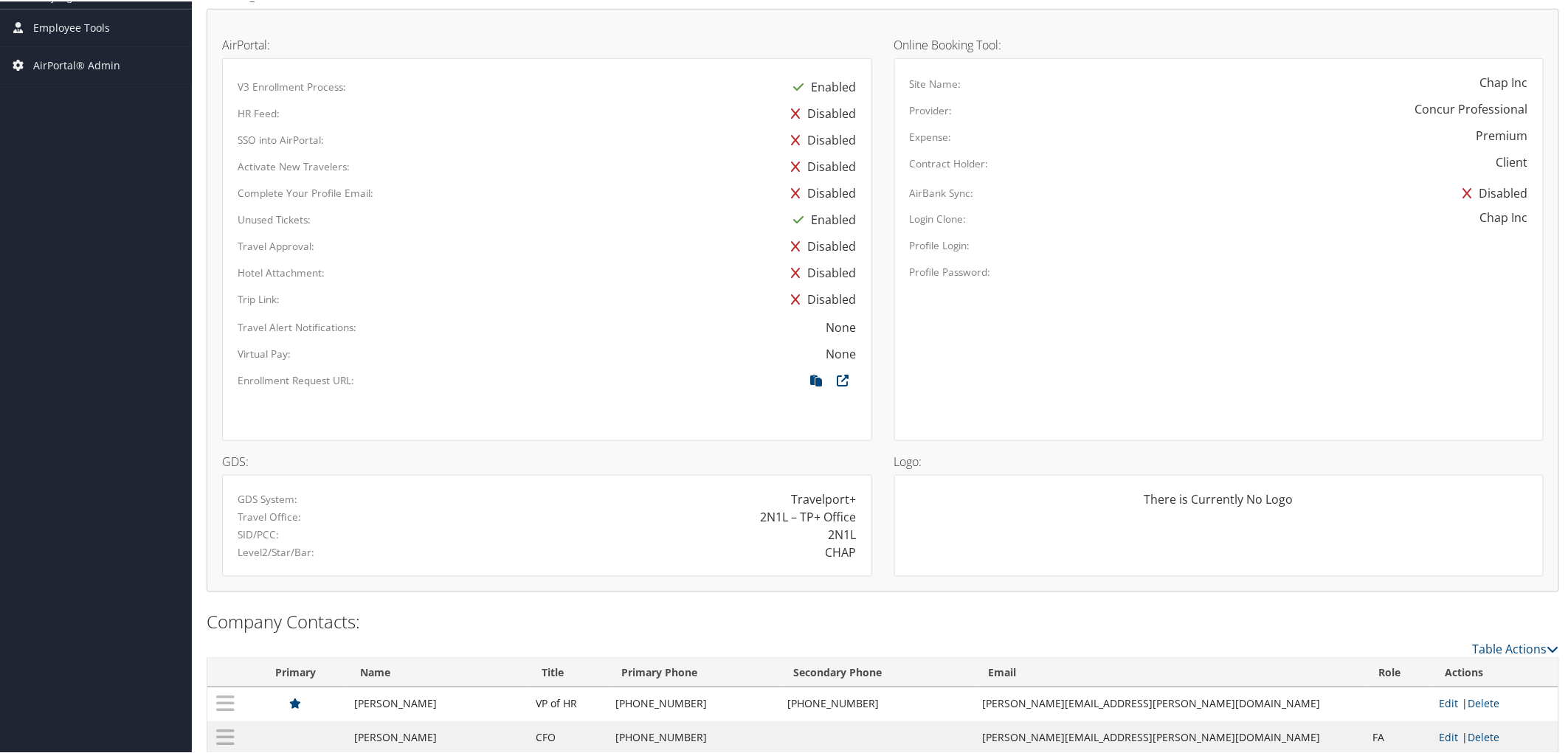
scroll to position [733, 0]
